Goal: Check status: Check status

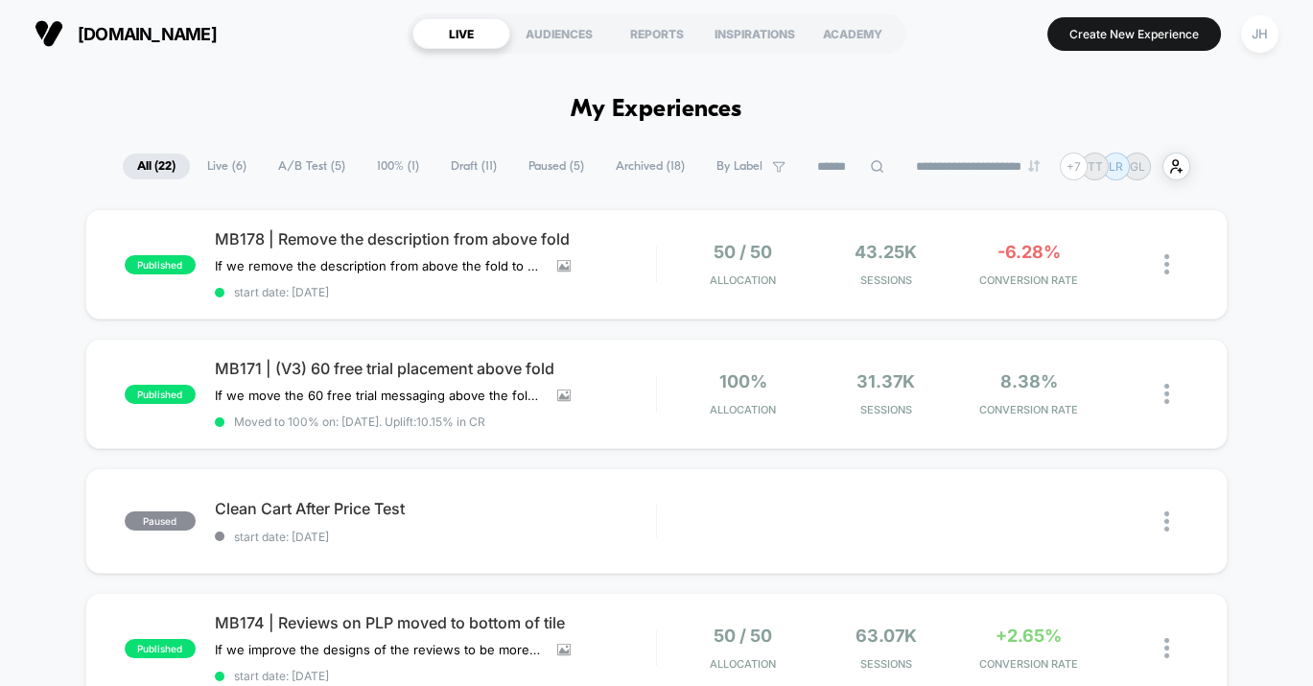
click at [383, 159] on span "100% ( 1 )" at bounding box center [397, 166] width 71 height 26
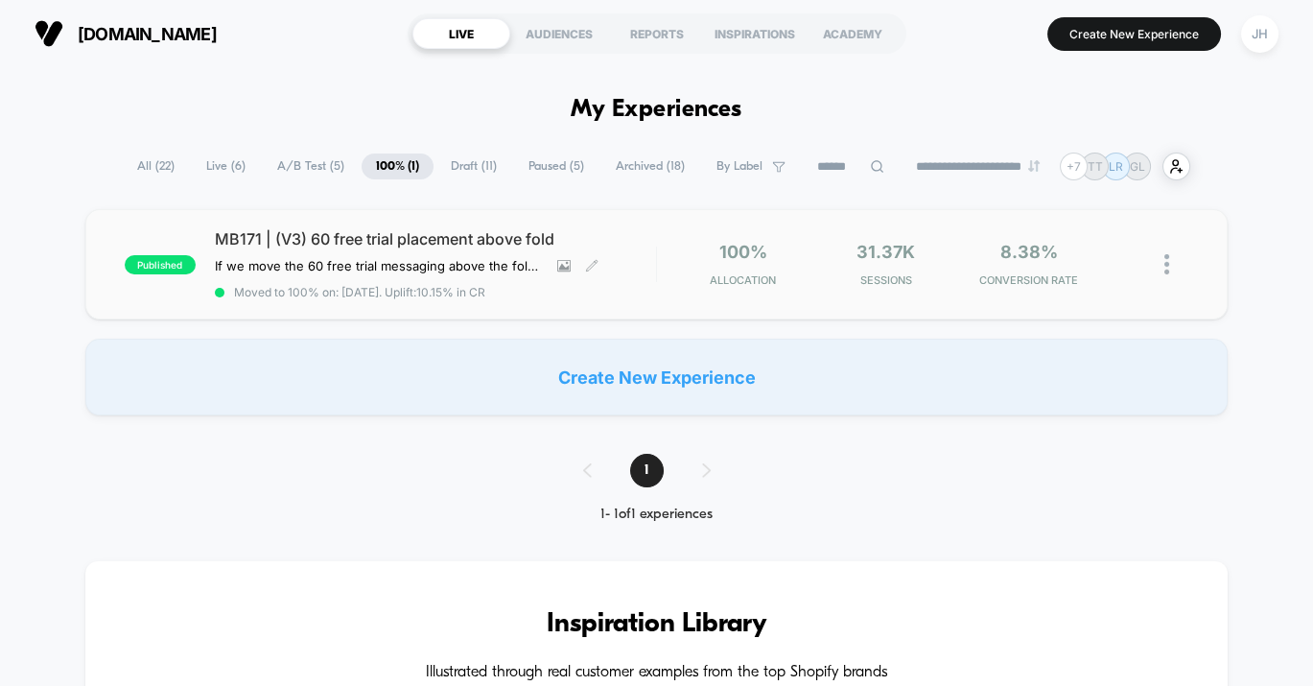
click at [359, 236] on span "MB171 | (V3) 60 free trial placement above fold" at bounding box center [435, 238] width 441 height 19
